Goal: Information Seeking & Learning: Understand process/instructions

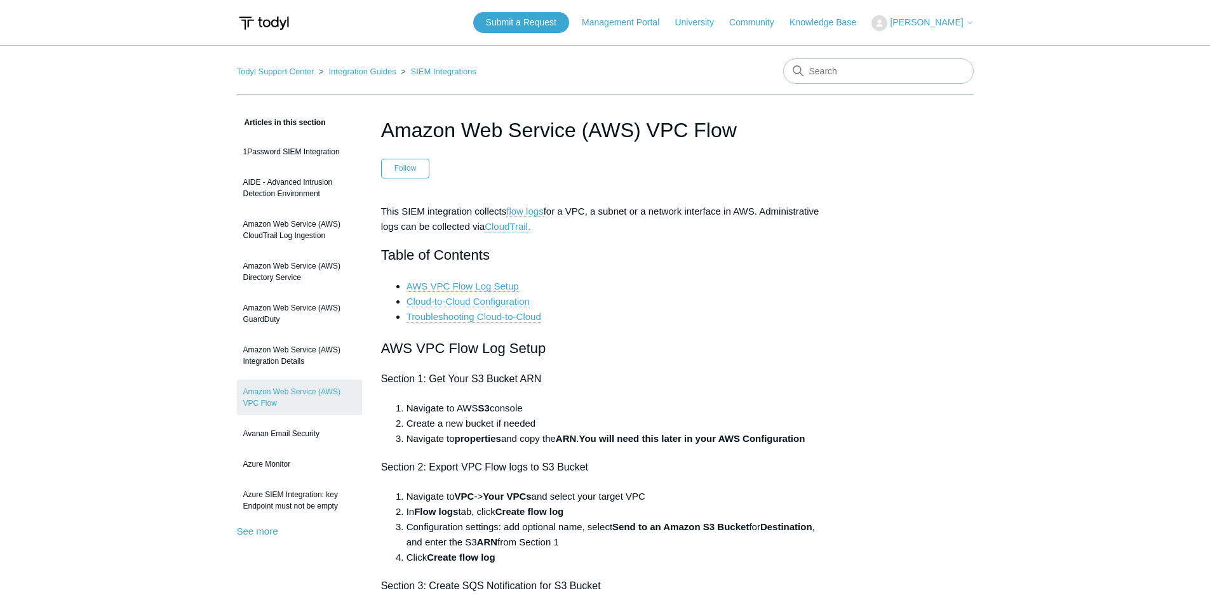
drag, startPoint x: 382, startPoint y: 126, endPoint x: 789, endPoint y: 135, distance: 407.8
click at [789, 135] on h1 "Amazon Web Service (AWS) VPC Flow" at bounding box center [605, 130] width 448 height 30
click at [758, 136] on h1 "Amazon Web Service (AWS) VPC Flow" at bounding box center [605, 130] width 448 height 30
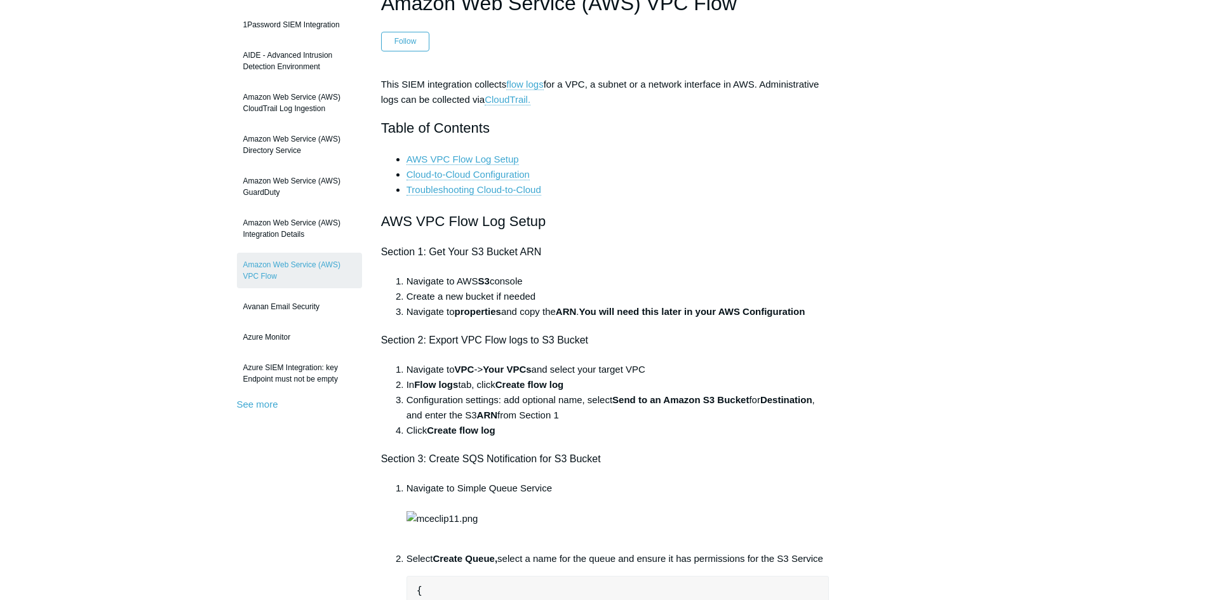
scroll to position [317, 0]
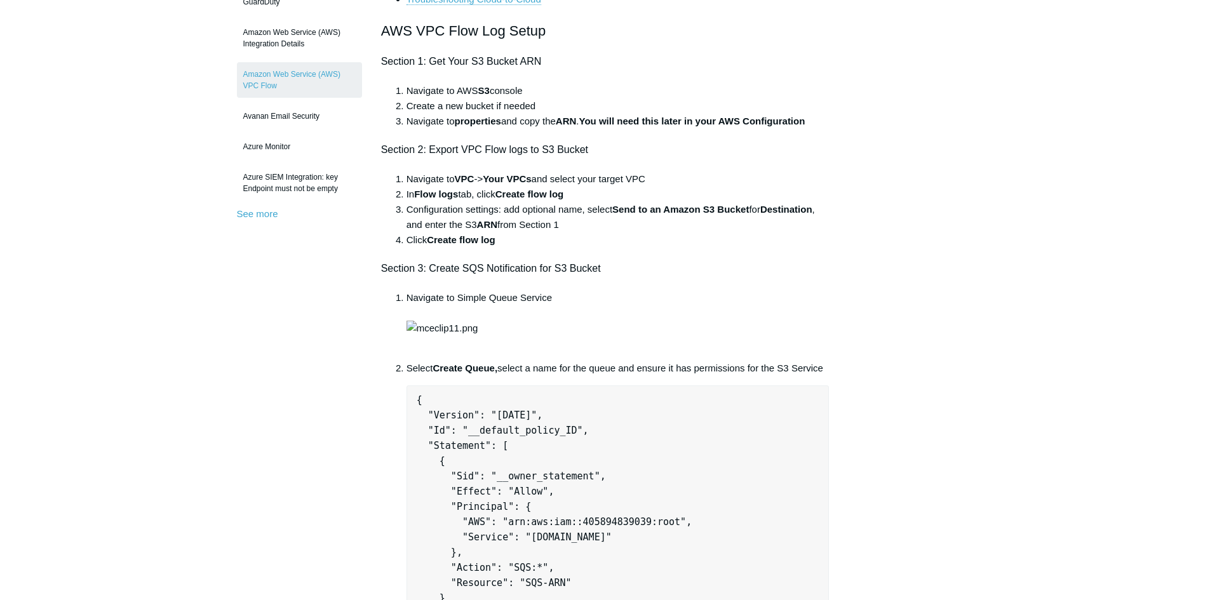
drag, startPoint x: 188, startPoint y: 429, endPoint x: 1218, endPoint y: 3, distance: 1115.1
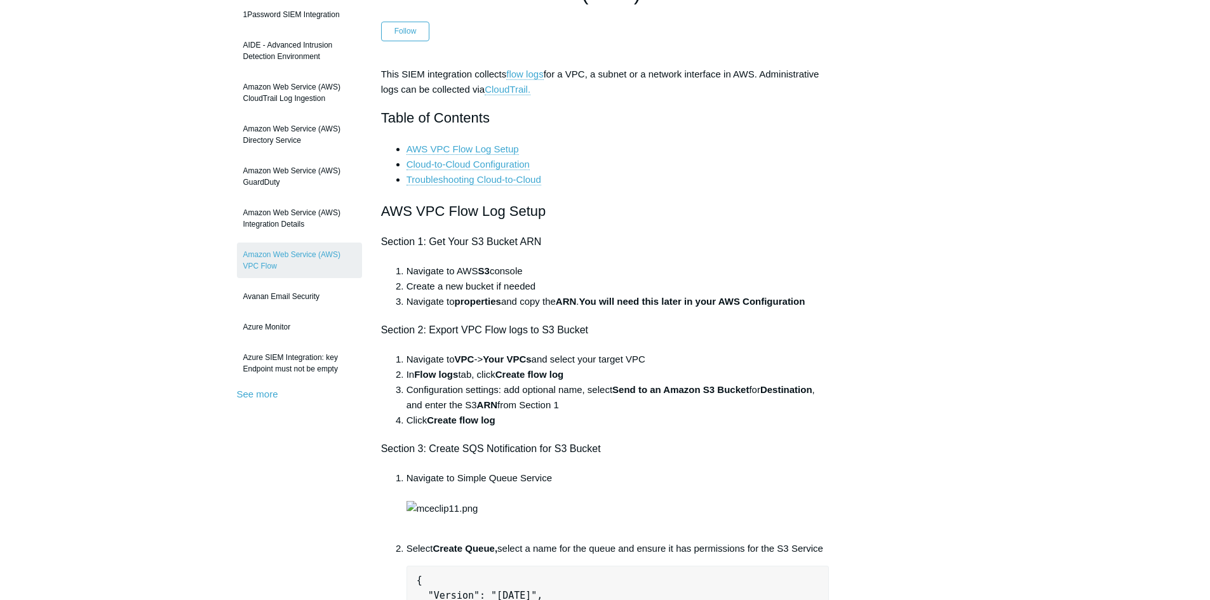
scroll to position [63, 0]
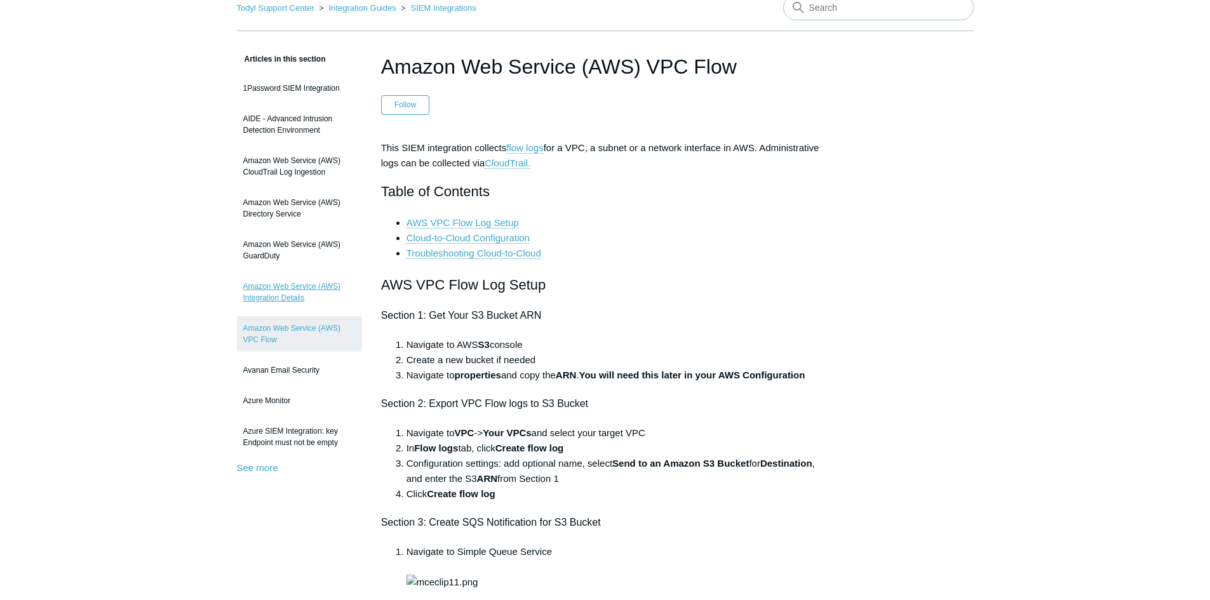
click at [291, 290] on link "Amazon Web Service (AWS) Integration Details" at bounding box center [299, 292] width 125 height 36
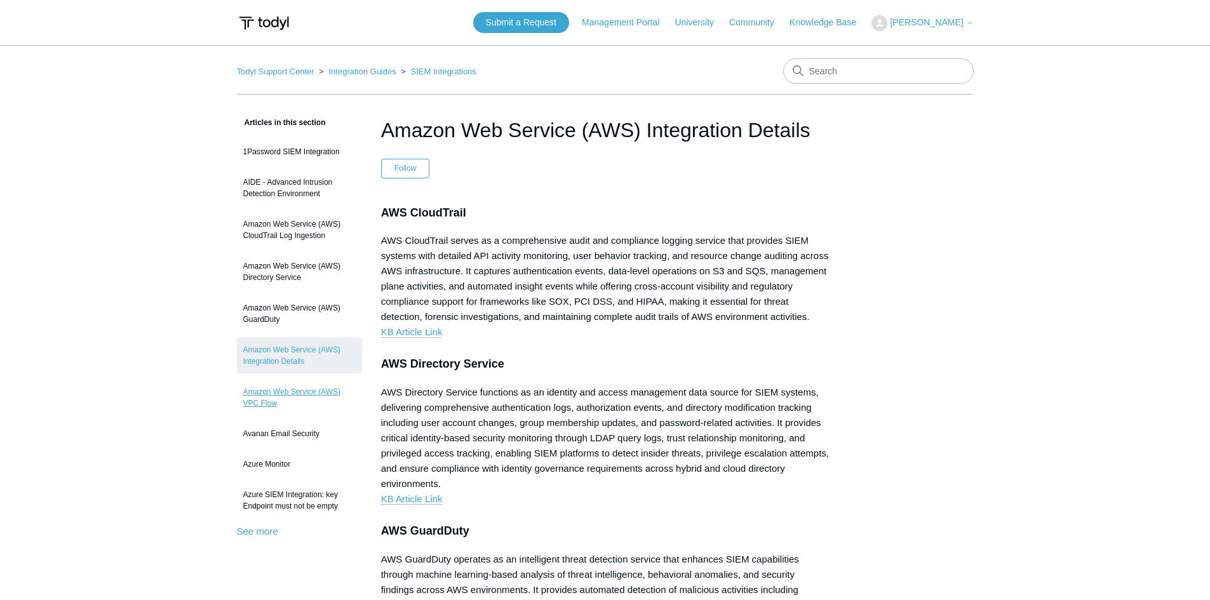
click at [292, 394] on link "Amazon Web Service (AWS) VPC Flow" at bounding box center [299, 398] width 125 height 36
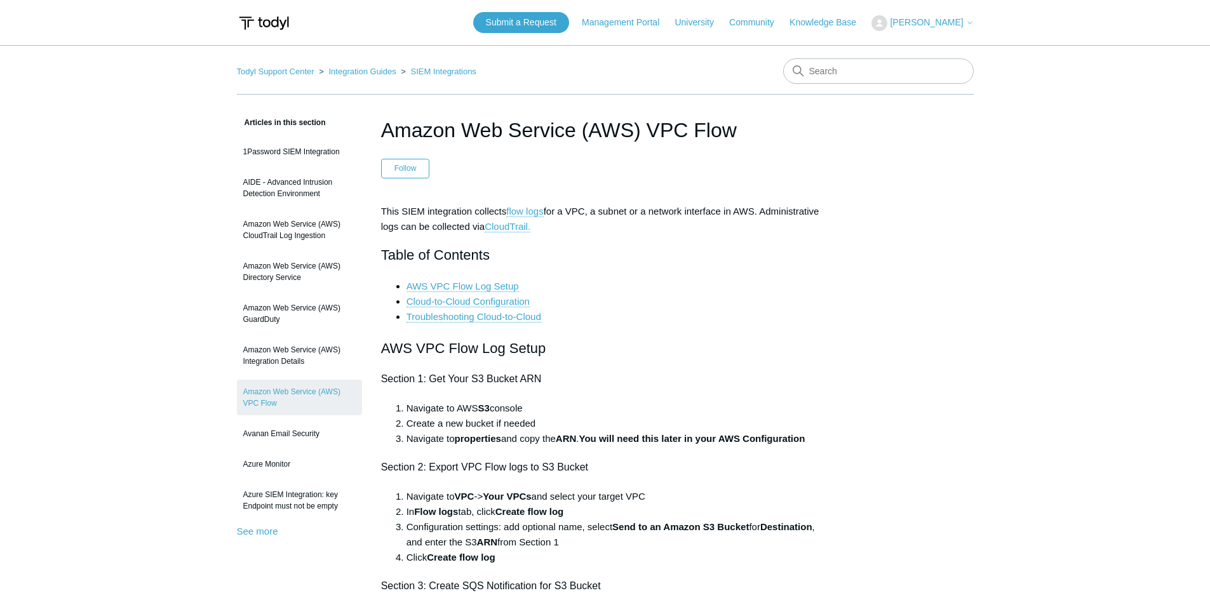
drag, startPoint x: 383, startPoint y: 122, endPoint x: 772, endPoint y: 126, distance: 389.2
click at [772, 126] on h1 "Amazon Web Service (AWS) VPC Flow" at bounding box center [605, 130] width 448 height 30
click at [785, 154] on header "Amazon Web Service (AWS) VPC Flow Follow Not yet followed by anyone" at bounding box center [605, 146] width 448 height 63
